Goal: Information Seeking & Learning: Check status

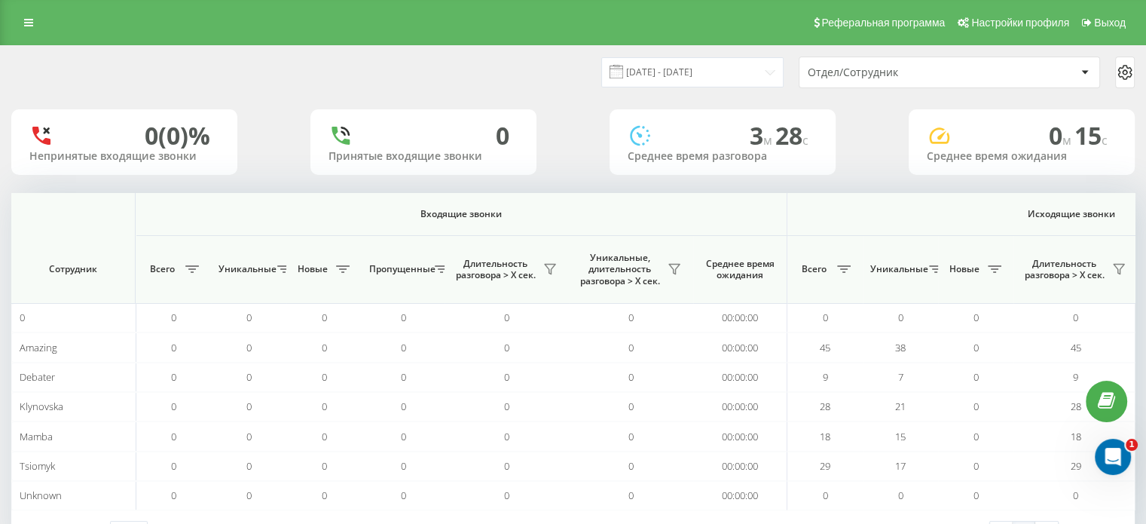
scroll to position [0, 922]
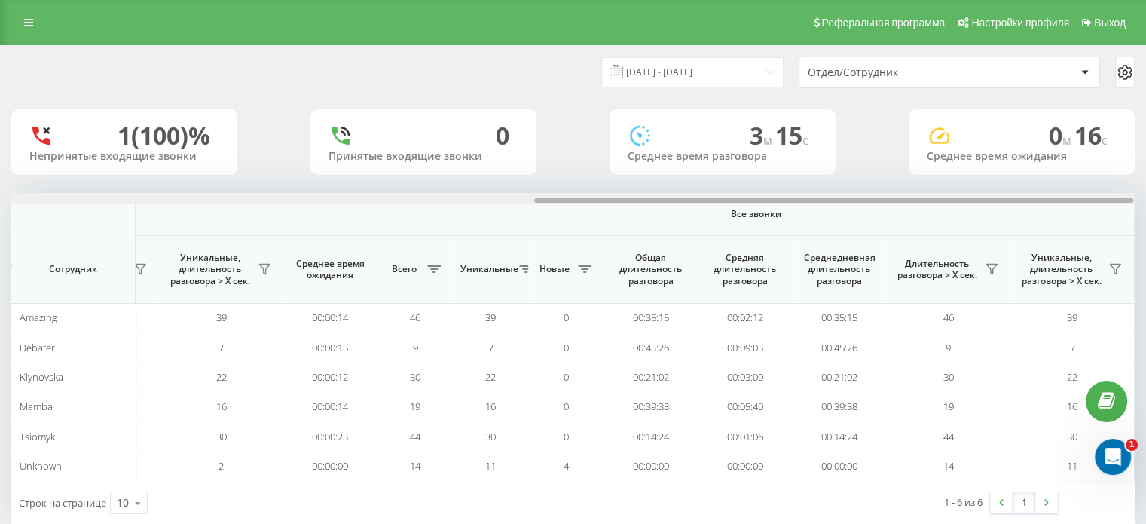
drag, startPoint x: 508, startPoint y: 197, endPoint x: 995, endPoint y: 199, distance: 486.9
click at [995, 199] on div at bounding box center [572, 198] width 1123 height 11
drag, startPoint x: 511, startPoint y: 201, endPoint x: 1085, endPoint y: 214, distance: 574.5
click at [1085, 214] on div "Входящие звонки Исходящие звонки Все звонки Сотрудник Всего Уникальные Новые Пр…" at bounding box center [573, 337] width 1124 height 288
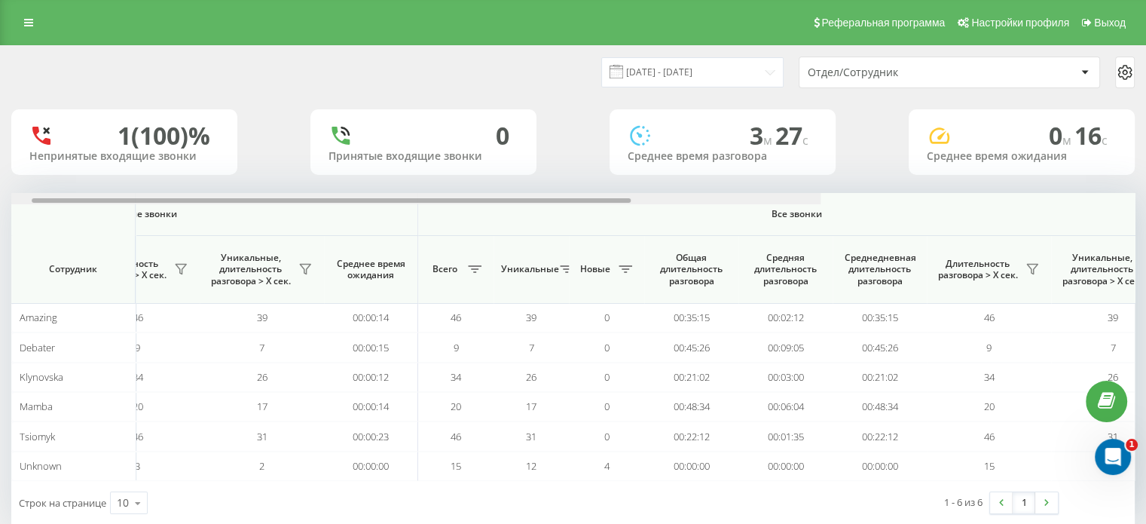
drag, startPoint x: 486, startPoint y: 201, endPoint x: 1006, endPoint y: 234, distance: 521.1
click at [1006, 234] on div "Входящие звонки Исходящие звонки Все звонки Сотрудник Всего Уникальные Новые Пр…" at bounding box center [573, 337] width 1124 height 288
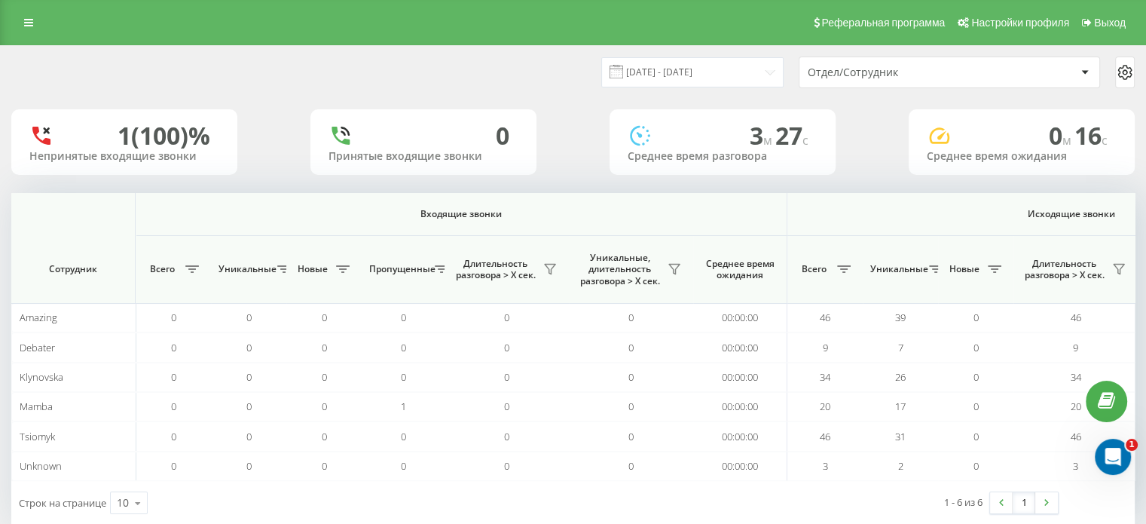
scroll to position [0, 979]
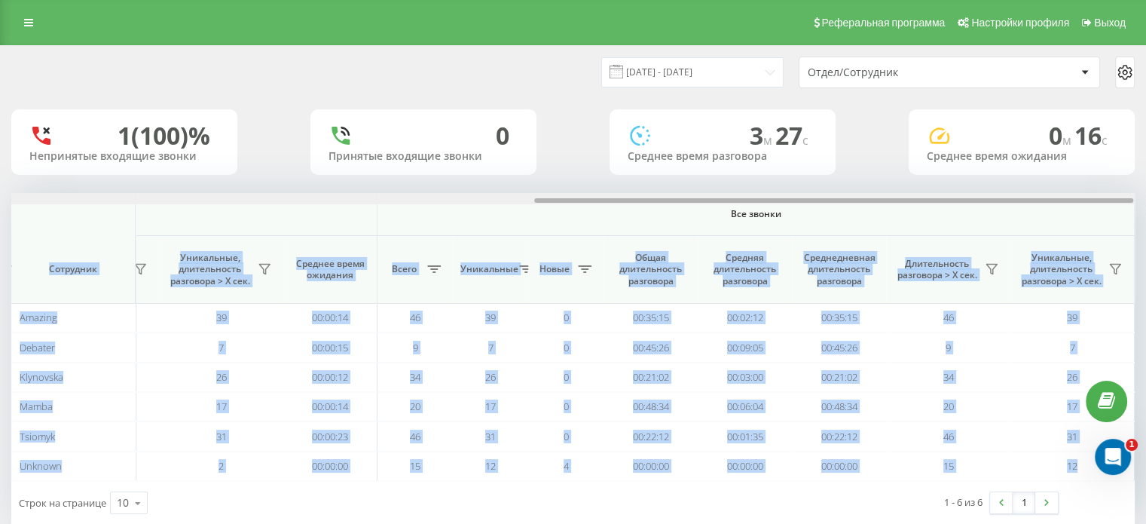
drag, startPoint x: 512, startPoint y: 197, endPoint x: 945, endPoint y: 197, distance: 433.4
click at [953, 199] on div at bounding box center [572, 198] width 1123 height 11
